Goal: Navigation & Orientation: Find specific page/section

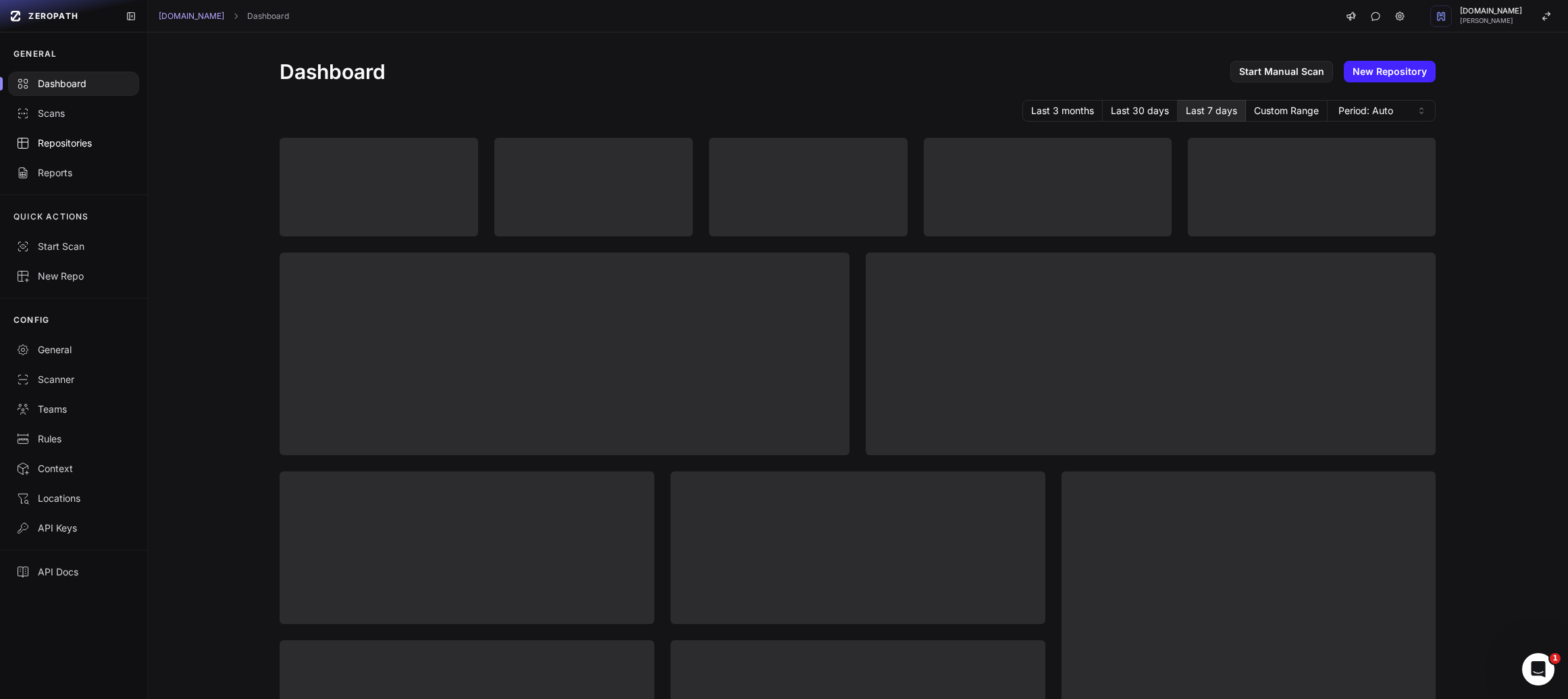
click at [75, 157] on link "Repositories" at bounding box center [73, 142] width 147 height 29
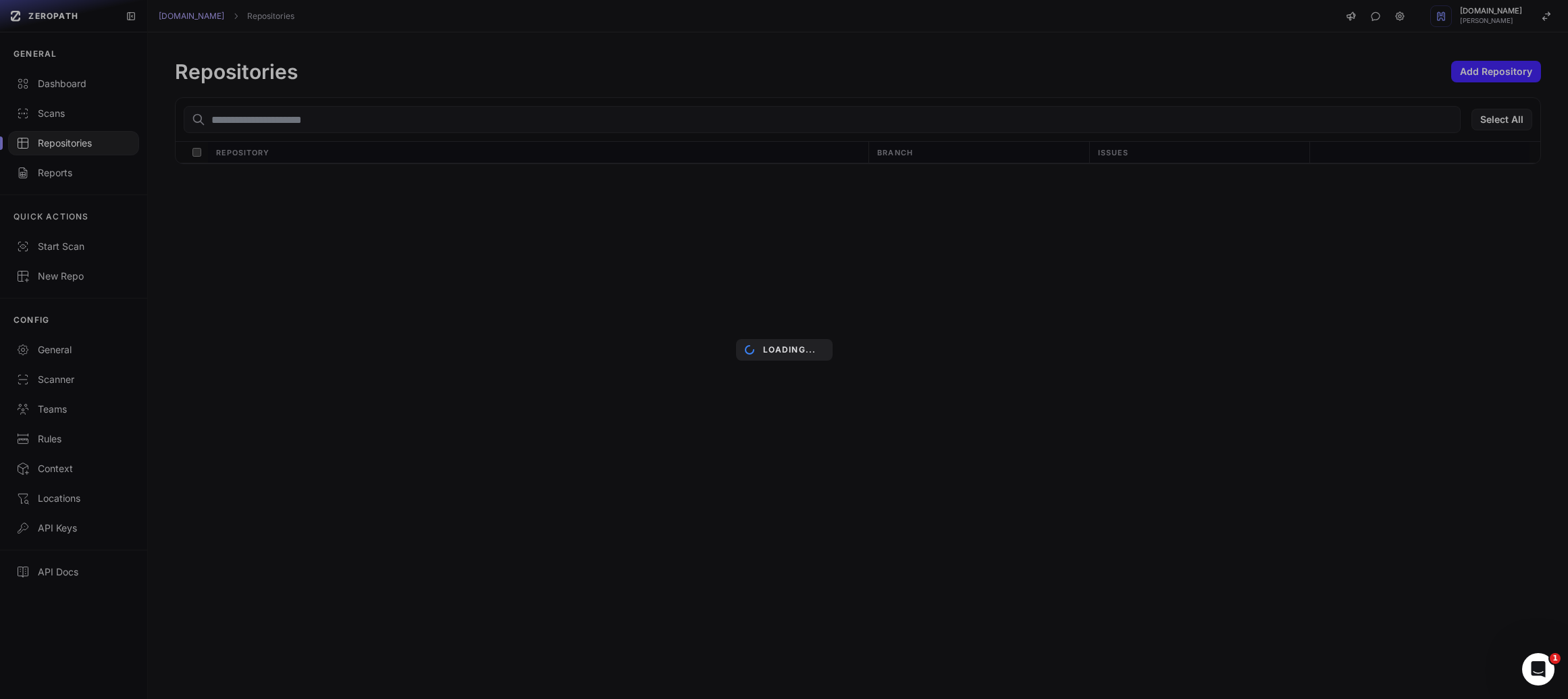
click at [612, 118] on div "Loading..." at bounding box center [784, 349] width 1568 height 699
click at [612, 123] on div "Loading..." at bounding box center [784, 349] width 1568 height 699
click at [612, 119] on div "Loading..." at bounding box center [784, 349] width 1568 height 699
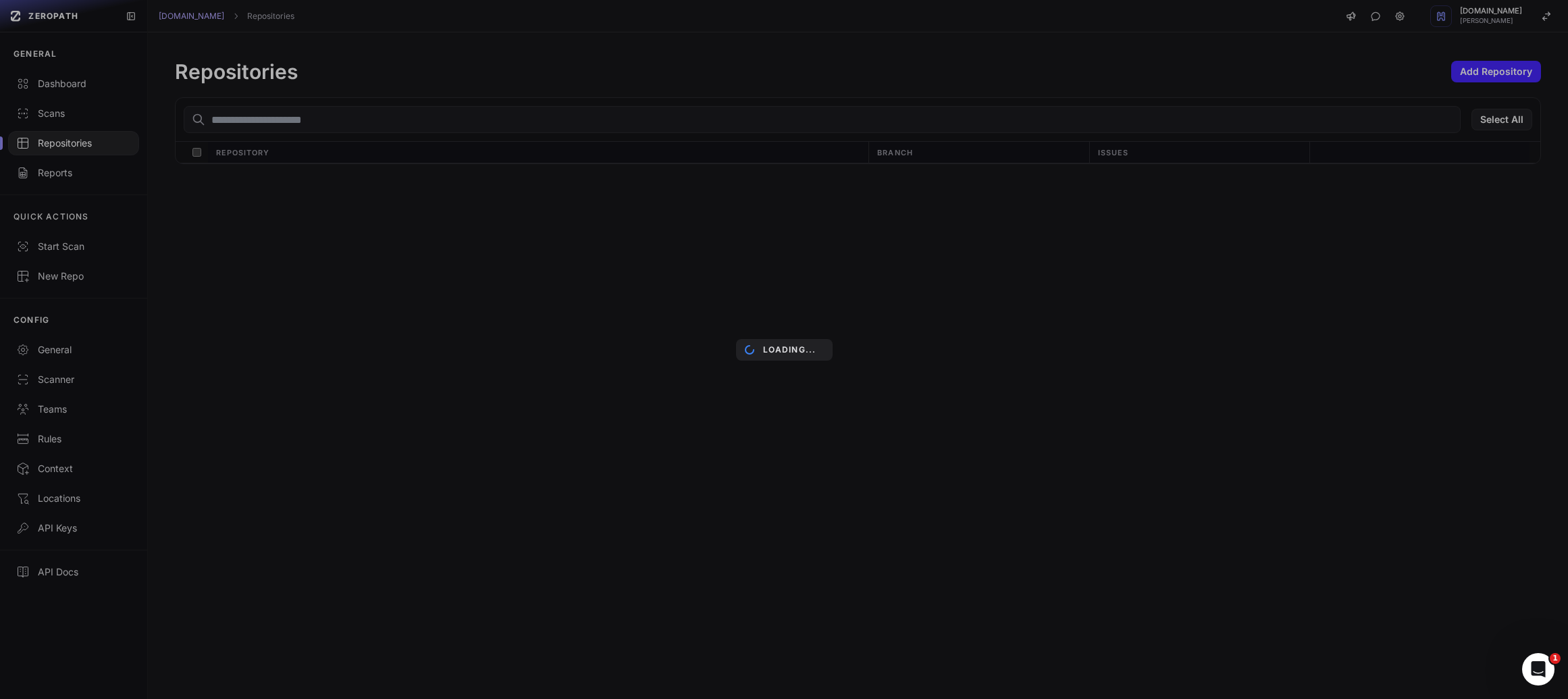
click at [613, 119] on div "Loading..." at bounding box center [784, 349] width 1568 height 699
click at [74, 157] on div "Loading..." at bounding box center [784, 349] width 1568 height 699
click at [74, 150] on div "Loading..." at bounding box center [784, 349] width 1568 height 699
